Goal: Task Accomplishment & Management: Use online tool/utility

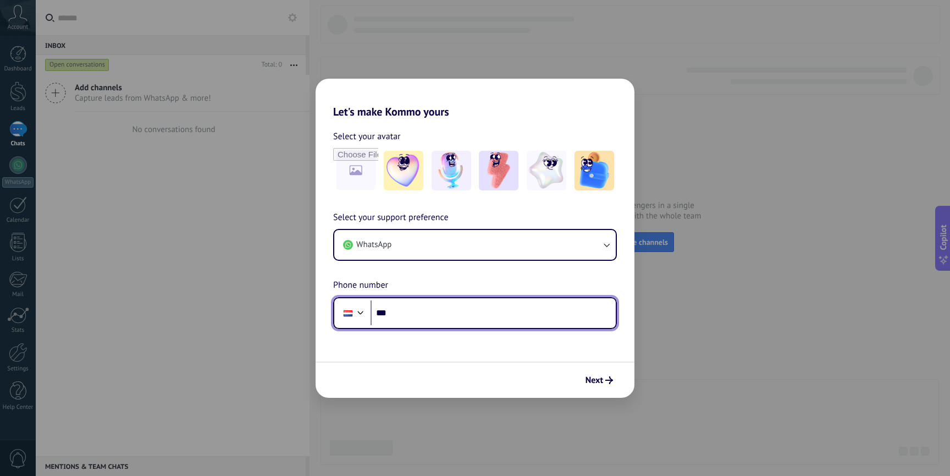
click at [418, 309] on input "***" at bounding box center [493, 312] width 245 height 25
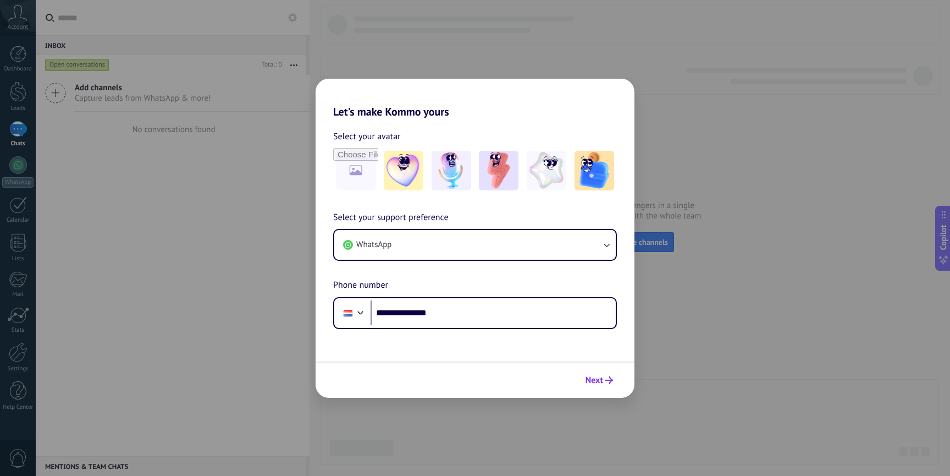
click at [597, 376] on span "Next" at bounding box center [595, 380] width 18 height 8
click at [593, 377] on span "Next" at bounding box center [595, 380] width 18 height 8
click at [589, 379] on span "Next" at bounding box center [595, 380] width 18 height 8
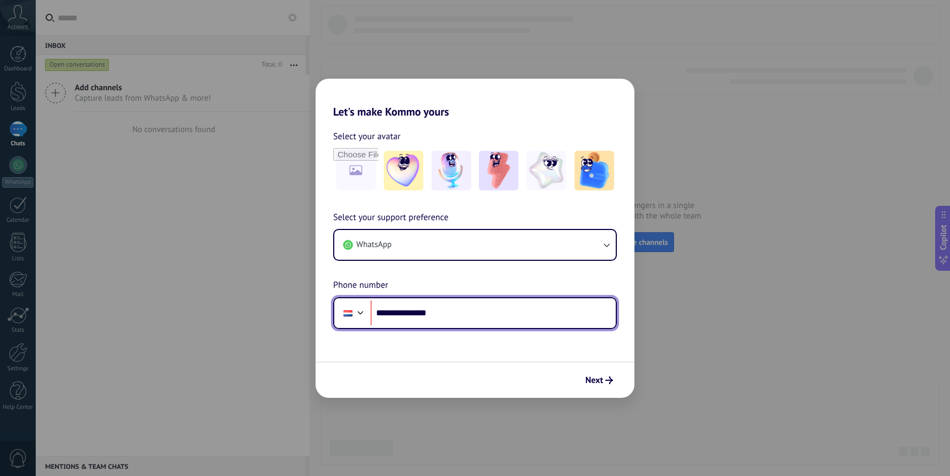
click at [355, 309] on div at bounding box center [360, 311] width 13 height 13
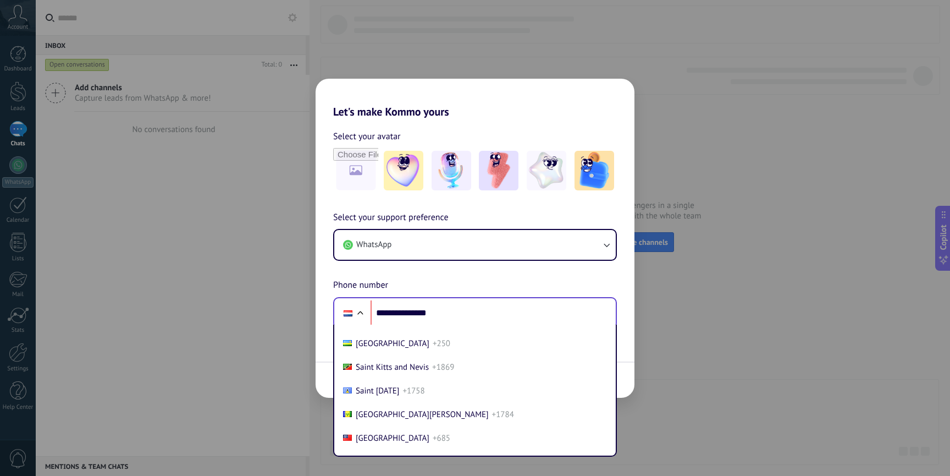
scroll to position [3700, 0]
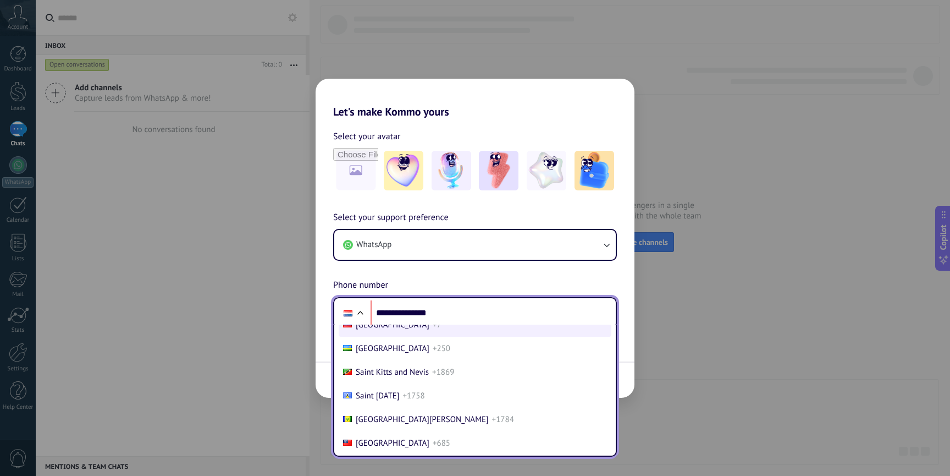
click at [381, 336] on li "Russia +7" at bounding box center [475, 325] width 273 height 24
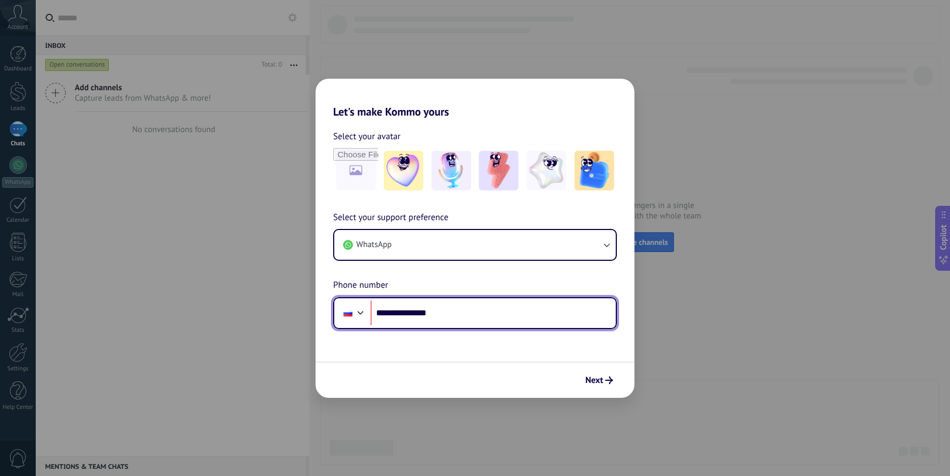
click at [392, 311] on input "**********" at bounding box center [493, 312] width 245 height 25
click at [392, 310] on input "**********" at bounding box center [493, 312] width 245 height 25
type input "**********"
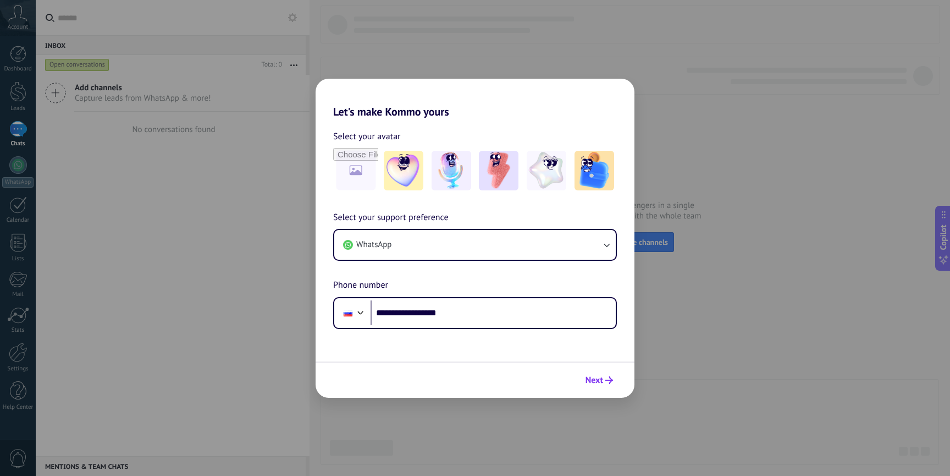
click at [605, 379] on span "Next" at bounding box center [599, 380] width 27 height 8
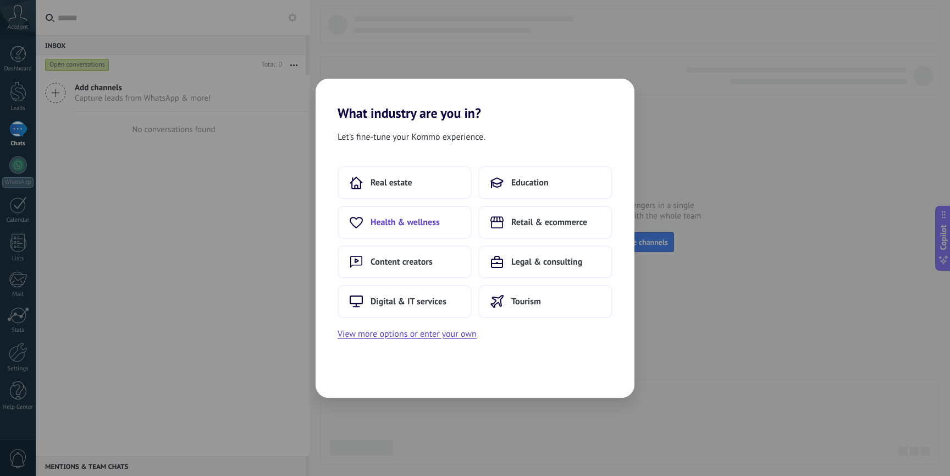
click at [427, 217] on span "Health & wellness" at bounding box center [405, 222] width 69 height 11
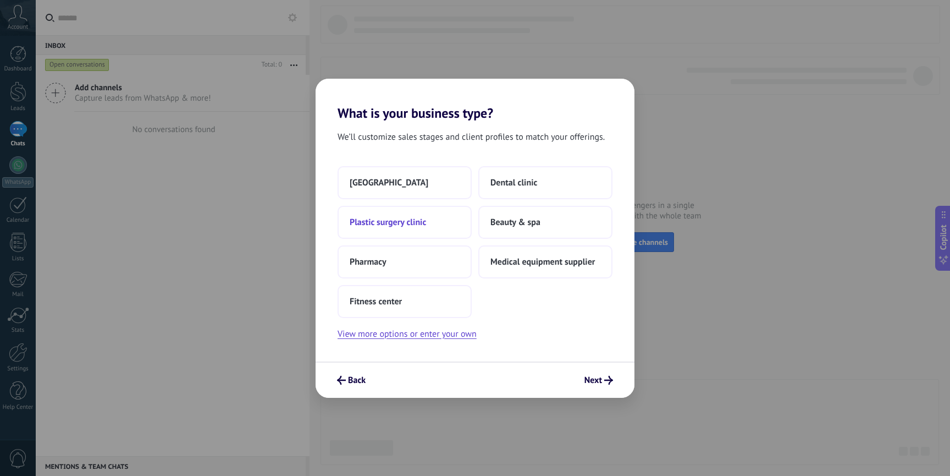
click at [429, 220] on button "Plastic surgery clinic" at bounding box center [405, 222] width 134 height 33
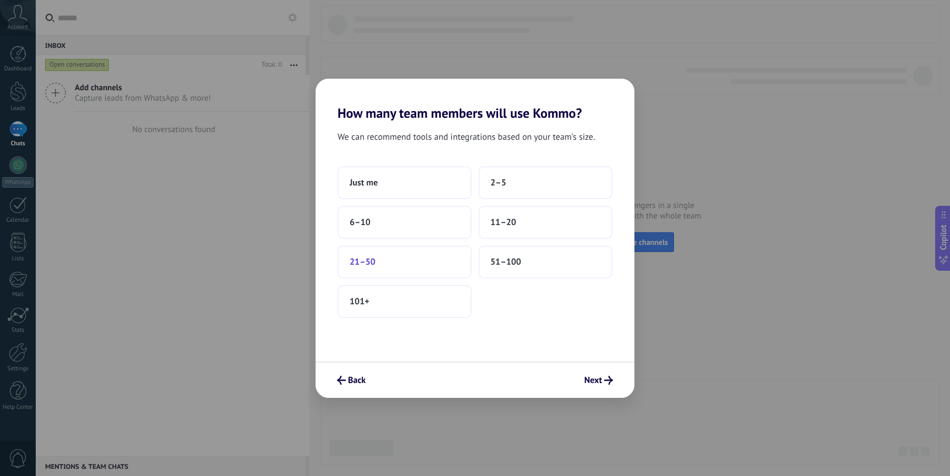
click at [394, 260] on button "21–50" at bounding box center [405, 261] width 134 height 33
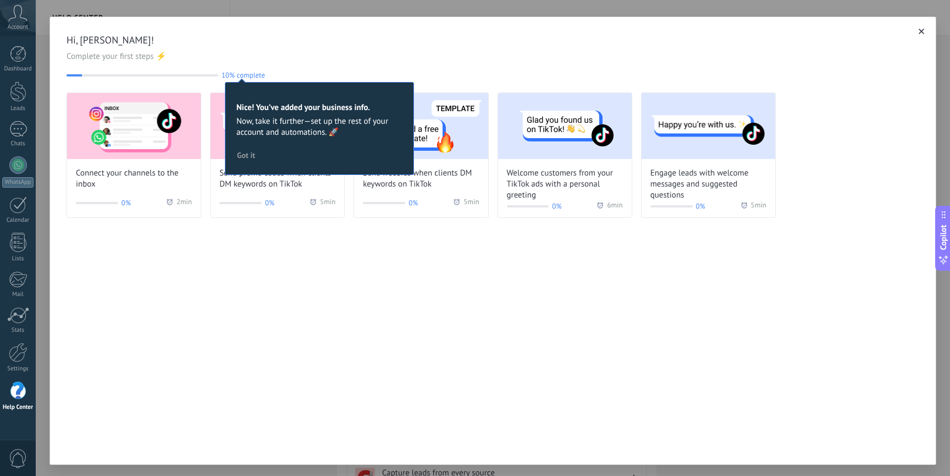
click at [247, 154] on span "Got it" at bounding box center [246, 155] width 18 height 8
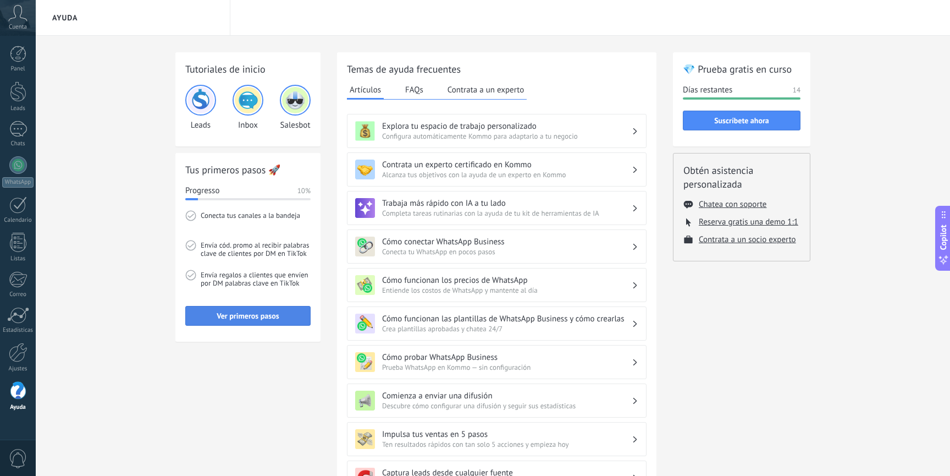
click at [252, 316] on span "Ver primeros pasos" at bounding box center [248, 316] width 62 height 8
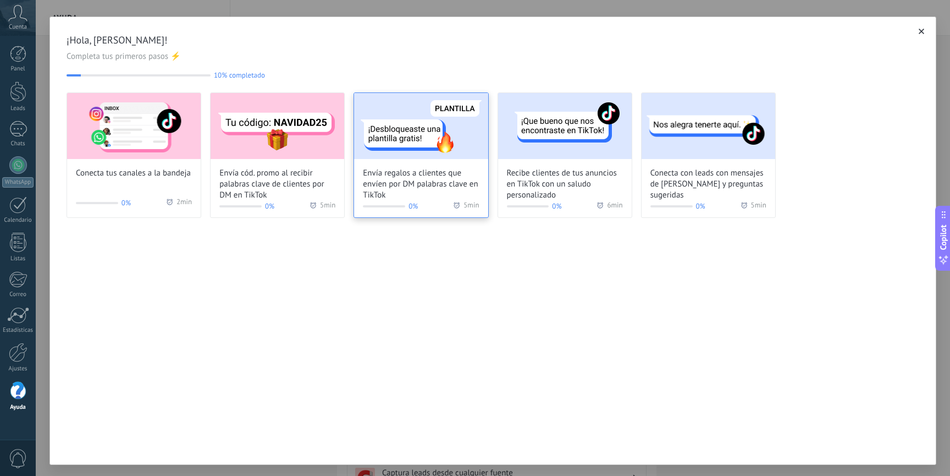
click at [444, 194] on span "Envía regalos a clientes que envíen por DM palabras clave en TikTok" at bounding box center [421, 184] width 116 height 33
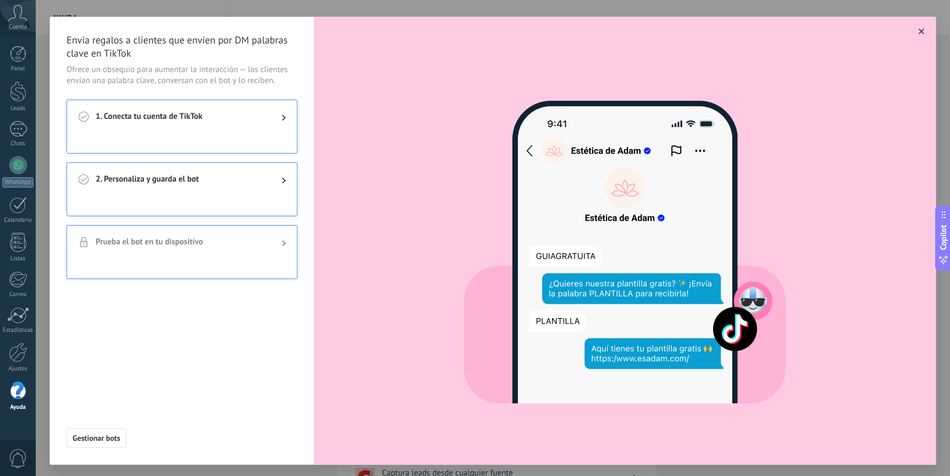
click at [920, 33] on button "button" at bounding box center [921, 31] width 11 height 11
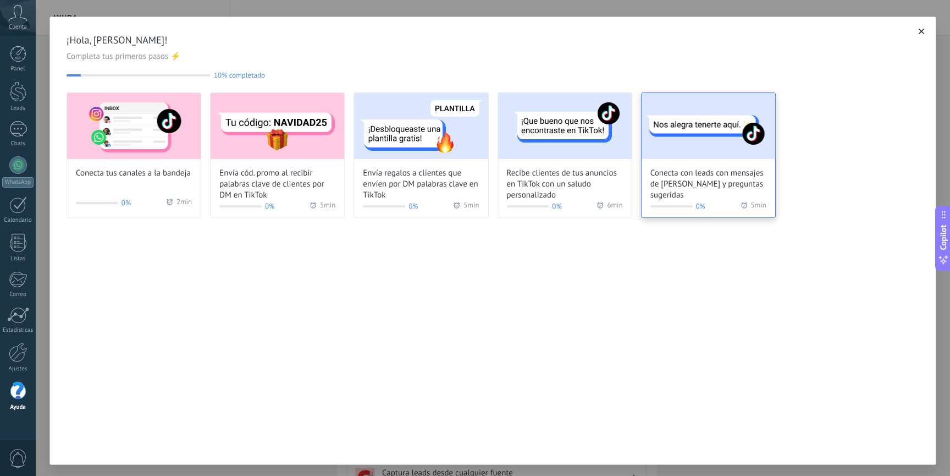
click at [732, 141] on img at bounding box center [709, 126] width 134 height 66
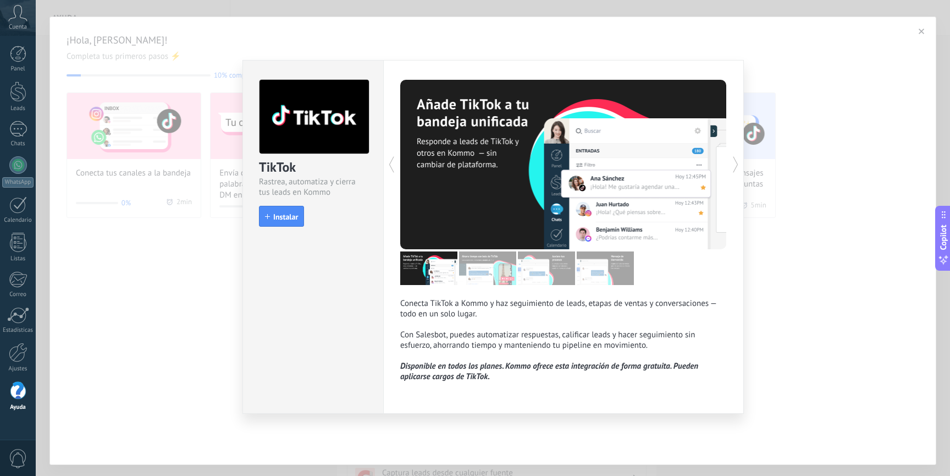
click at [823, 109] on div "TikTok Rastrea, automatiza y cierra tus leads en Kommo install Instalar Conecta…" at bounding box center [493, 238] width 914 height 476
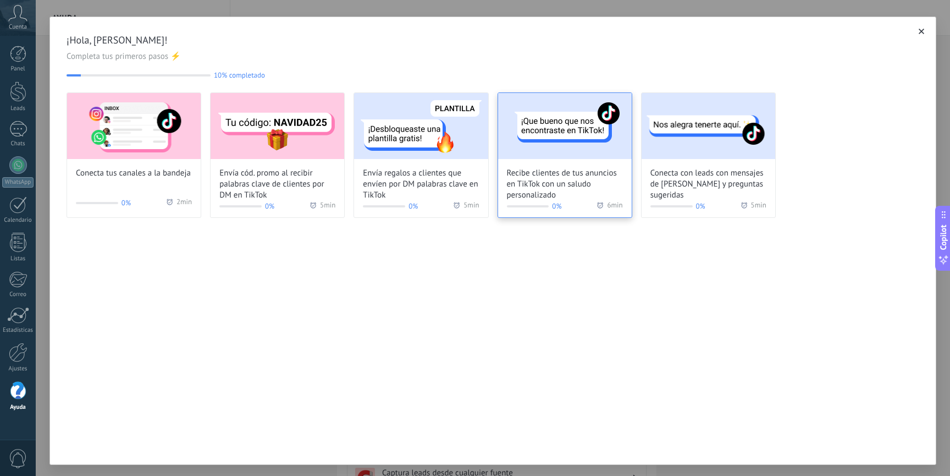
click at [544, 150] on img at bounding box center [565, 126] width 134 height 66
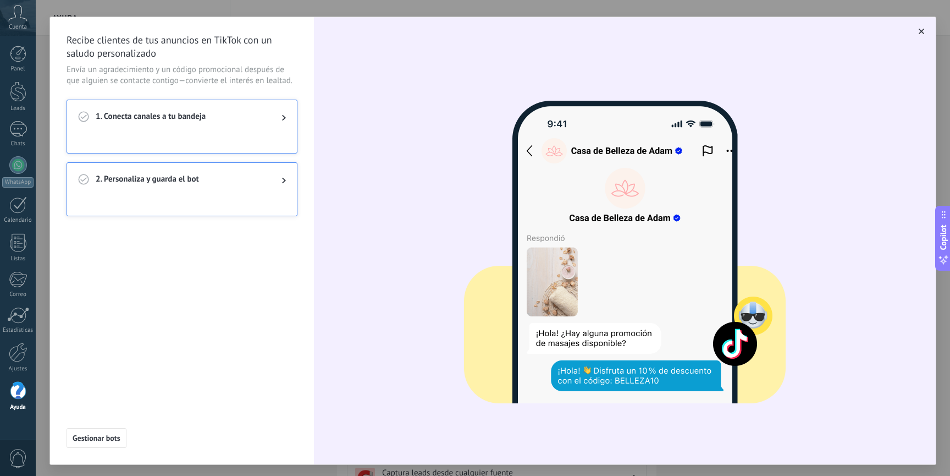
click at [919, 31] on icon "button" at bounding box center [921, 31] width 5 height 5
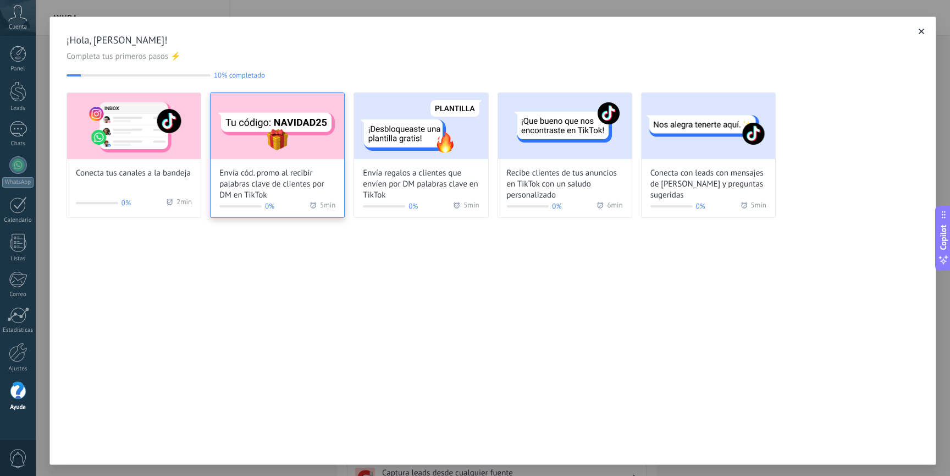
click at [253, 149] on img at bounding box center [278, 126] width 134 height 66
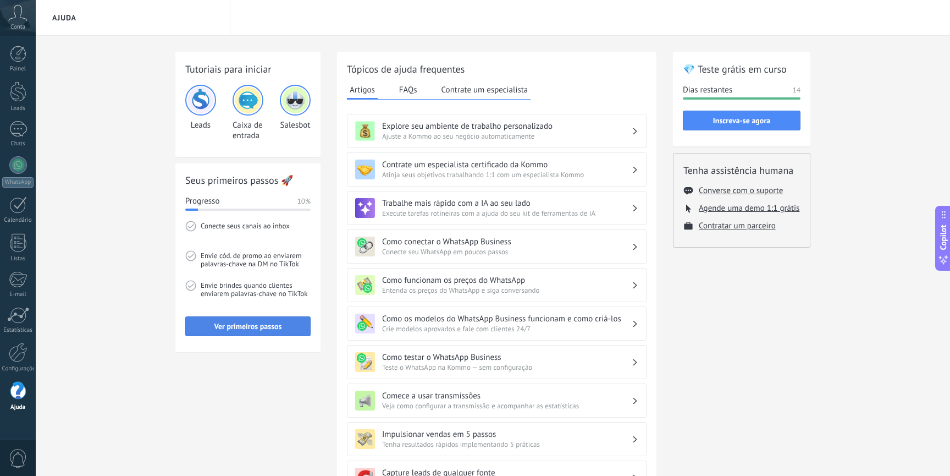
click at [229, 328] on span "Ver primeiros passos" at bounding box center [248, 326] width 68 height 8
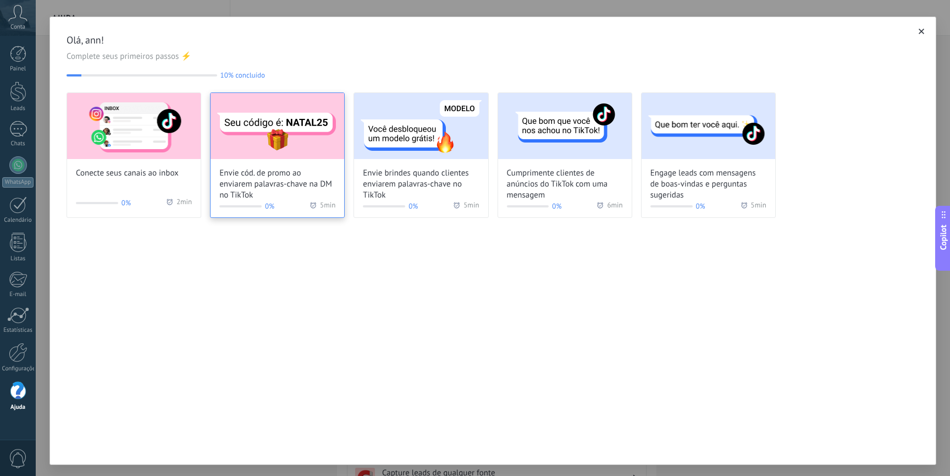
click at [322, 169] on span "Envie cód. de promo ao enviarem palavras-chave na DM no TikTok" at bounding box center [277, 184] width 116 height 33
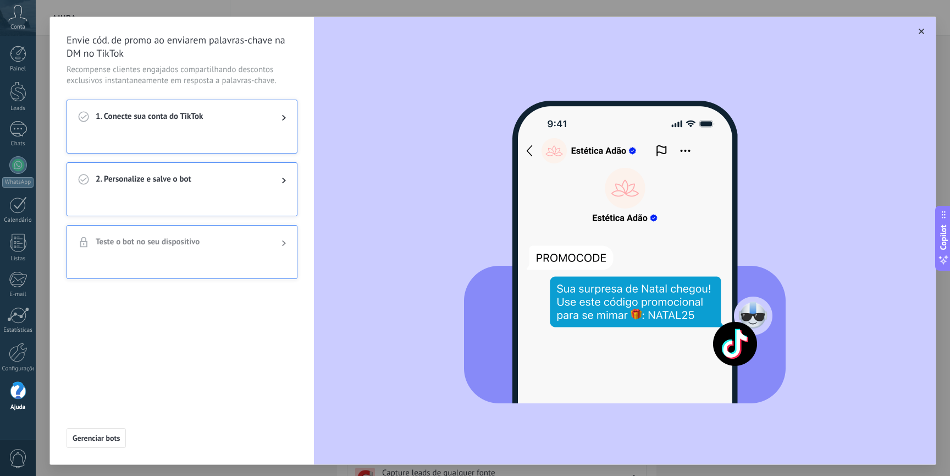
click at [100, 174] on span "2. Personalize e salve o bot" at bounding box center [180, 180] width 168 height 13
click at [177, 186] on body ".abccls-1,.abccls-2{fill-rule:evenodd}.abccls-2{fill:#fff} .abfcls-1{fill:none}…" at bounding box center [475, 238] width 950 height 476
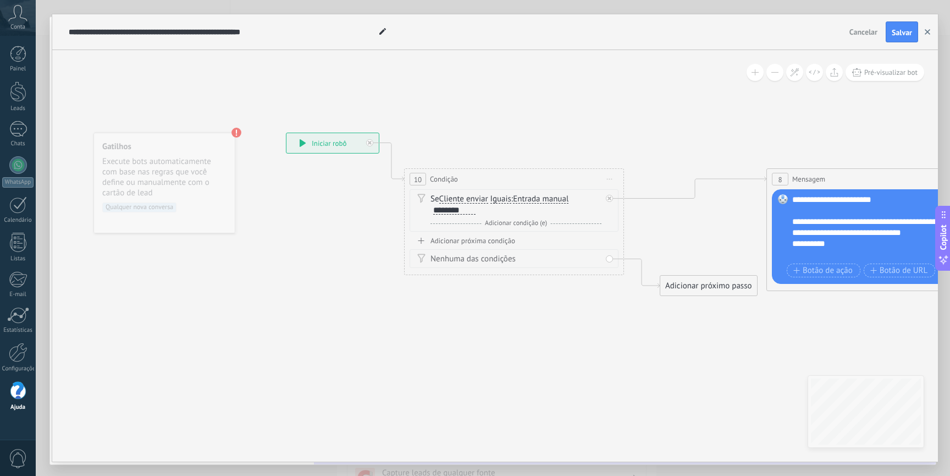
click at [926, 32] on icon "button" at bounding box center [927, 31] width 5 height 5
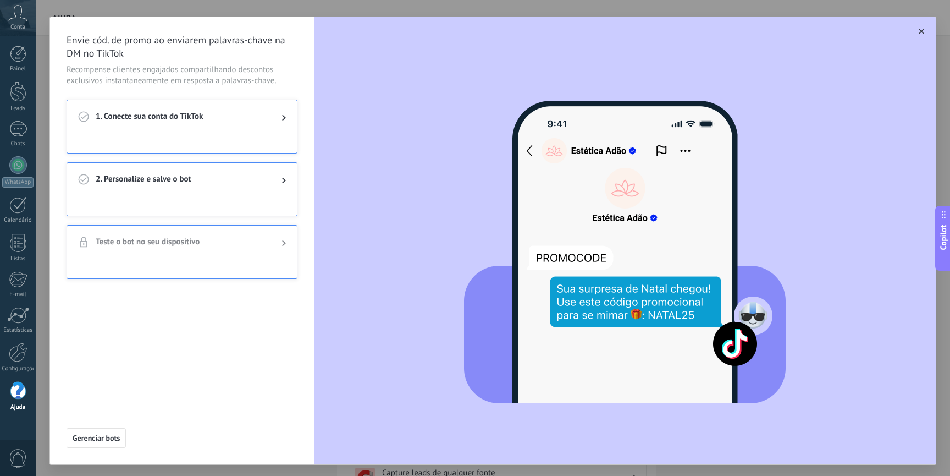
click at [186, 187] on div "2. Personalize e salve o bot" at bounding box center [182, 180] width 230 height 35
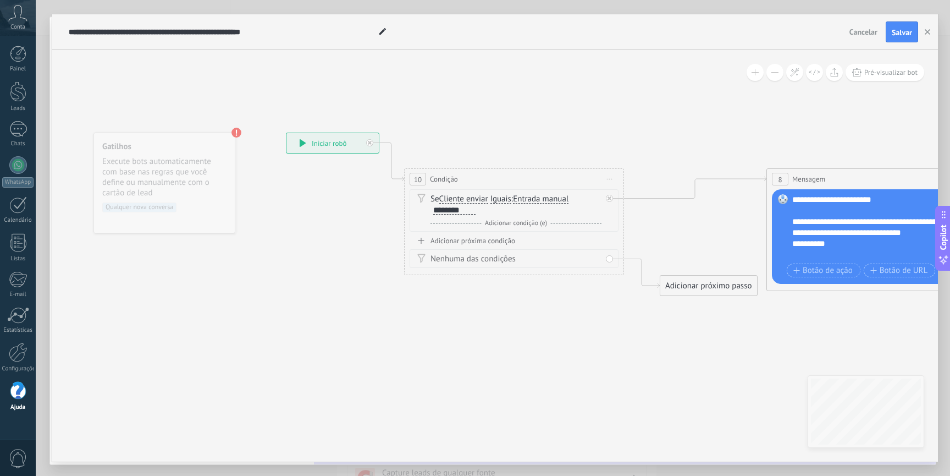
drag, startPoint x: 483, startPoint y: 211, endPoint x: 438, endPoint y: 212, distance: 44.5
click at [438, 212] on div "Se Cliente enviar Cliente enviar Comentário do cliente Cliente Código de chat a…" at bounding box center [516, 205] width 171 height 22
click at [432, 210] on div "********" at bounding box center [453, 211] width 45 height 10
drag, startPoint x: 434, startPoint y: 210, endPoint x: 483, endPoint y: 211, distance: 48.9
click at [483, 211] on div "Se Cliente enviar Cliente enviar Comentário do cliente Cliente Código de chat a…" at bounding box center [516, 205] width 171 height 22
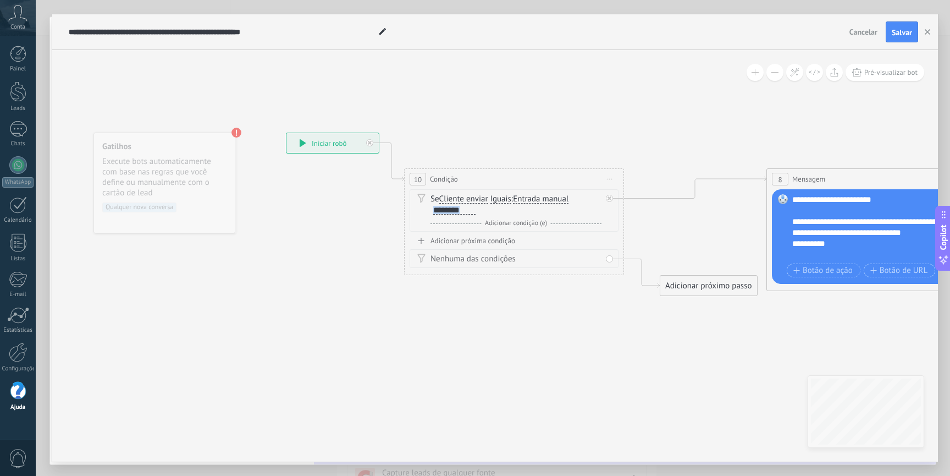
copy div "********"
